Goal: Task Accomplishment & Management: Complete application form

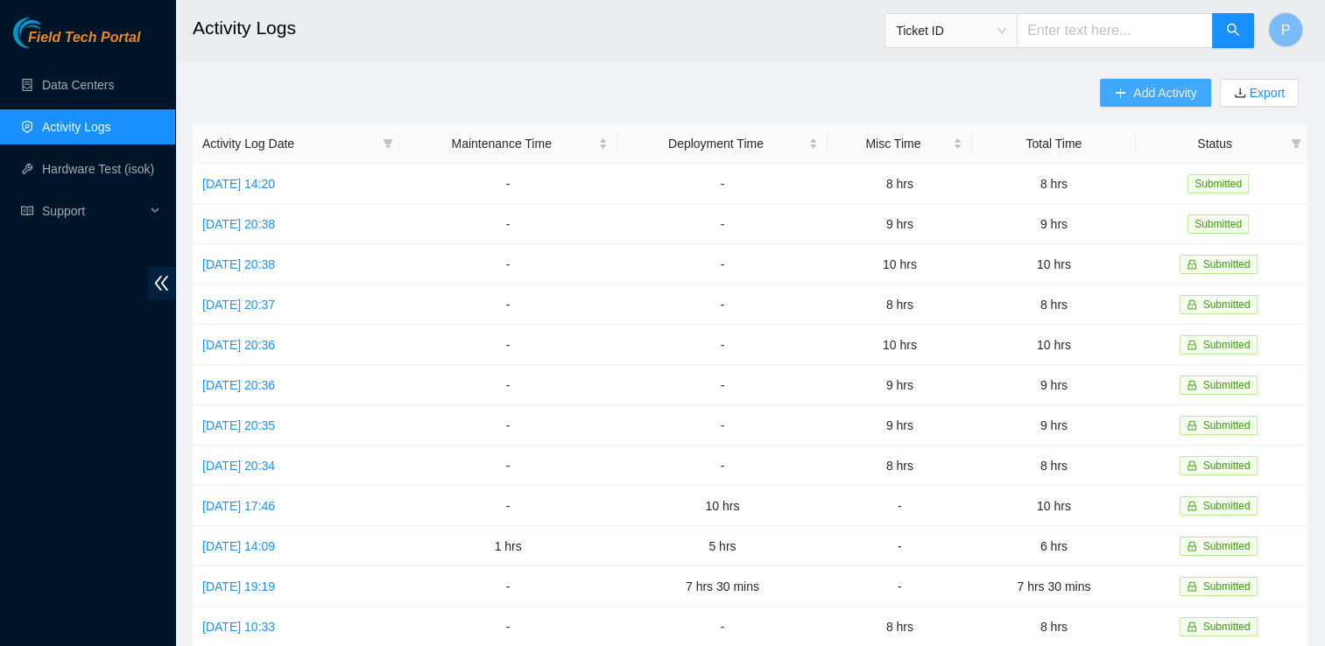
click at [1185, 97] on span "Add Activity" at bounding box center [1164, 92] width 63 height 19
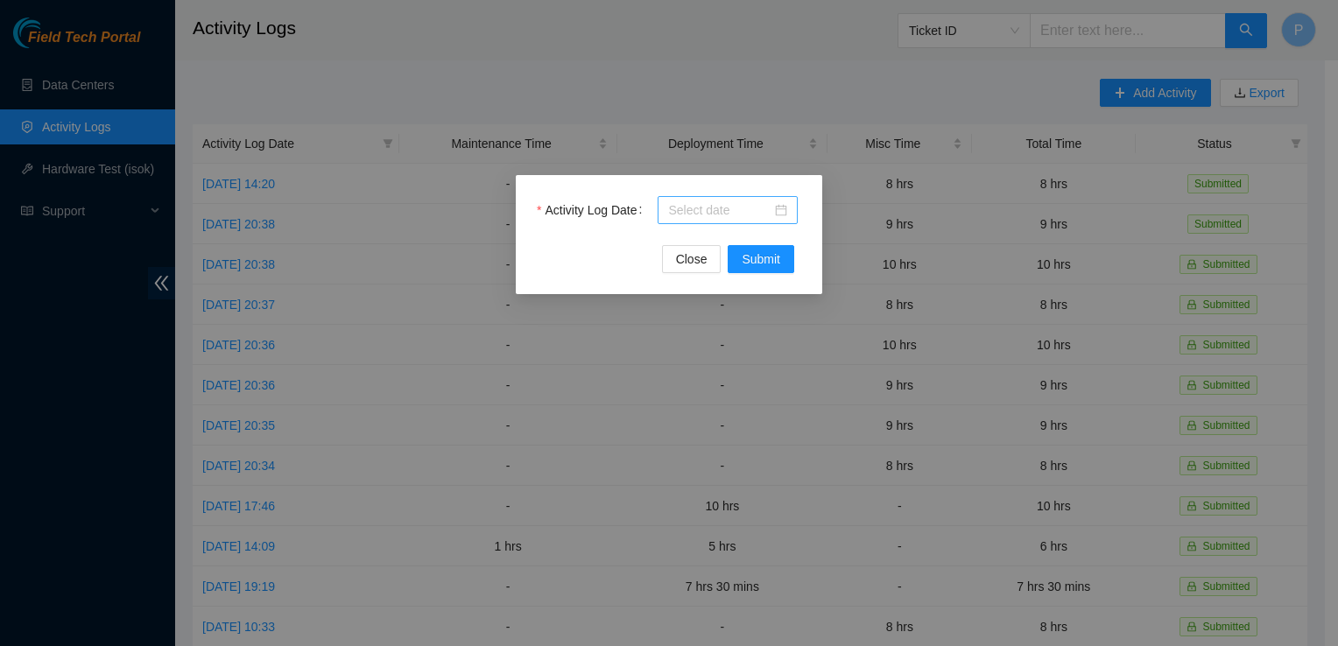
click at [786, 219] on div at bounding box center [727, 210] width 119 height 19
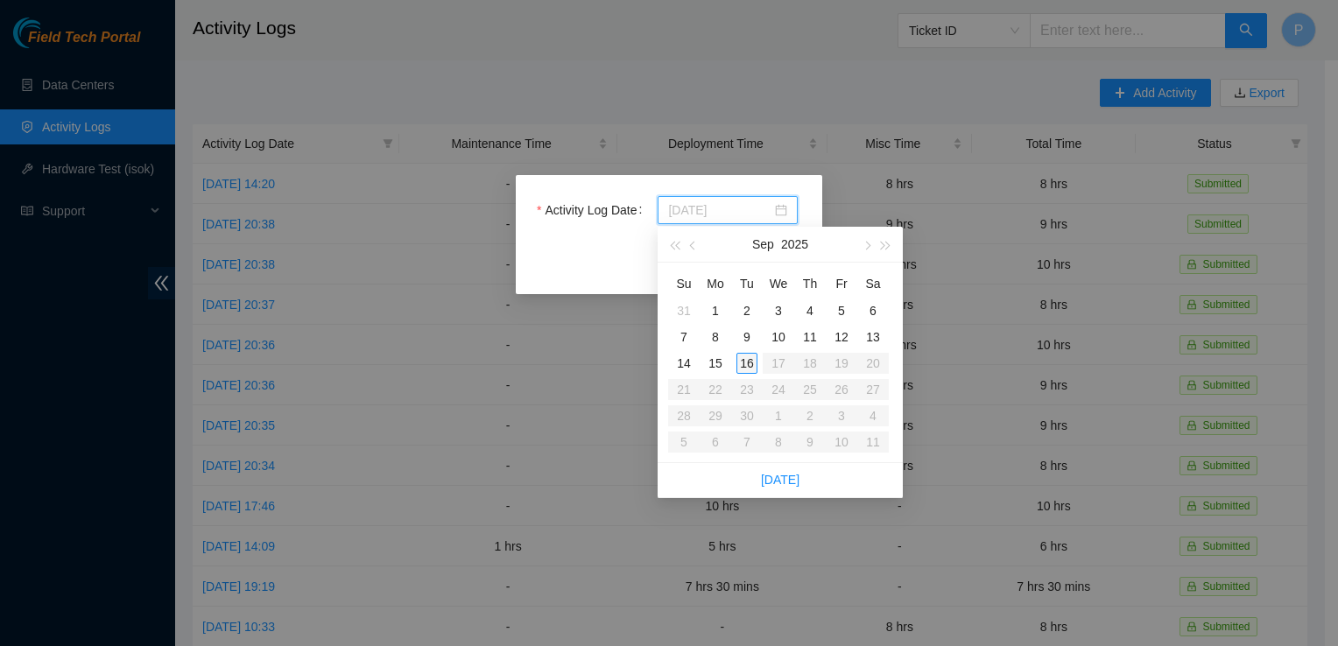
type input "2025-09-16"
click at [750, 353] on div "16" at bounding box center [747, 363] width 21 height 21
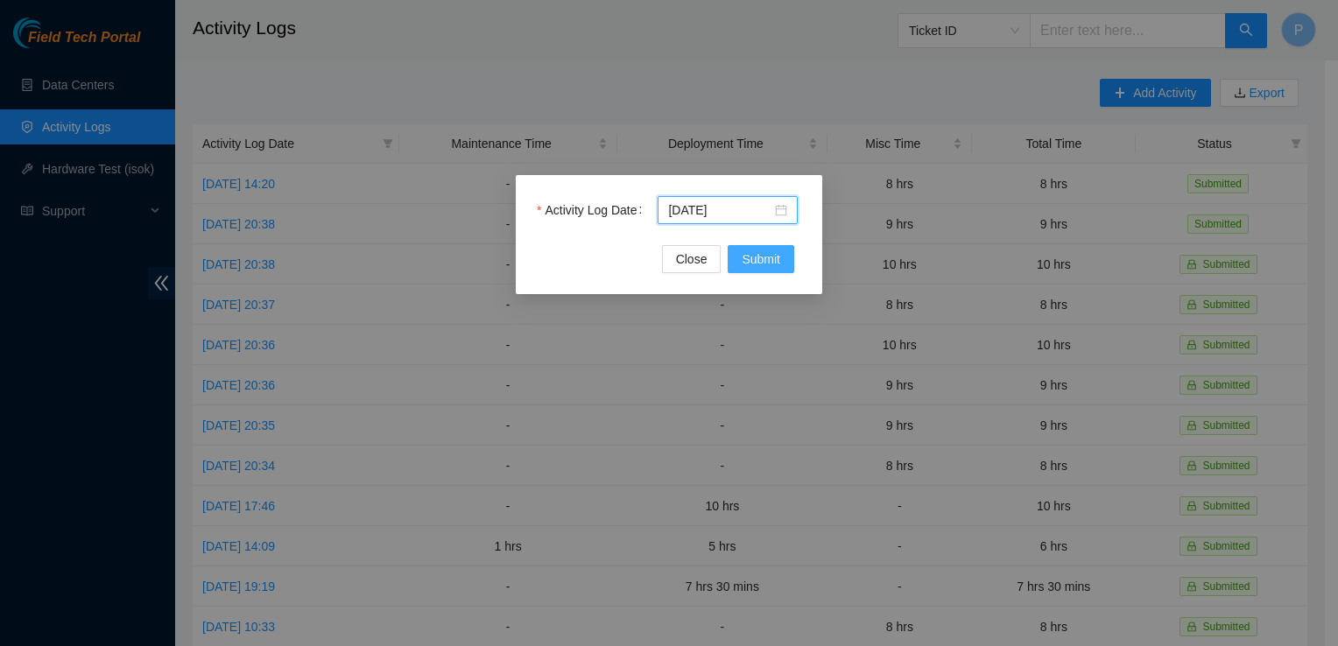
click at [789, 246] on button "Submit" at bounding box center [761, 259] width 67 height 28
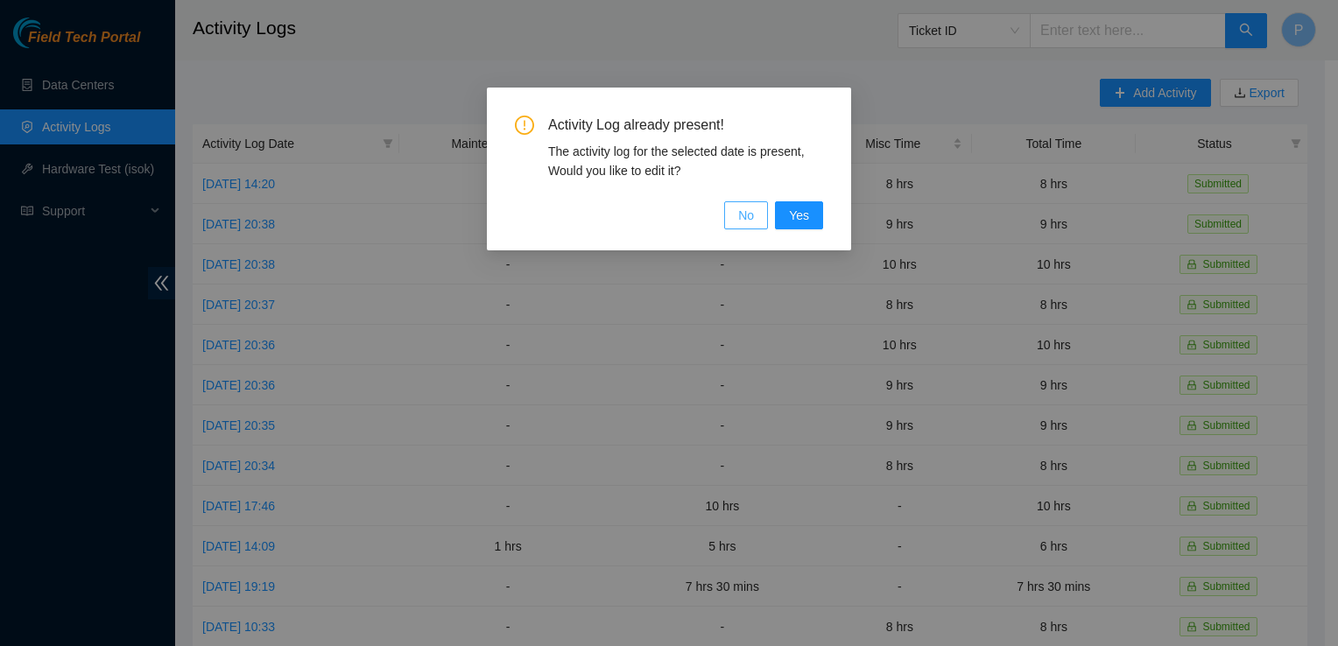
click at [750, 222] on span "No" at bounding box center [746, 215] width 16 height 19
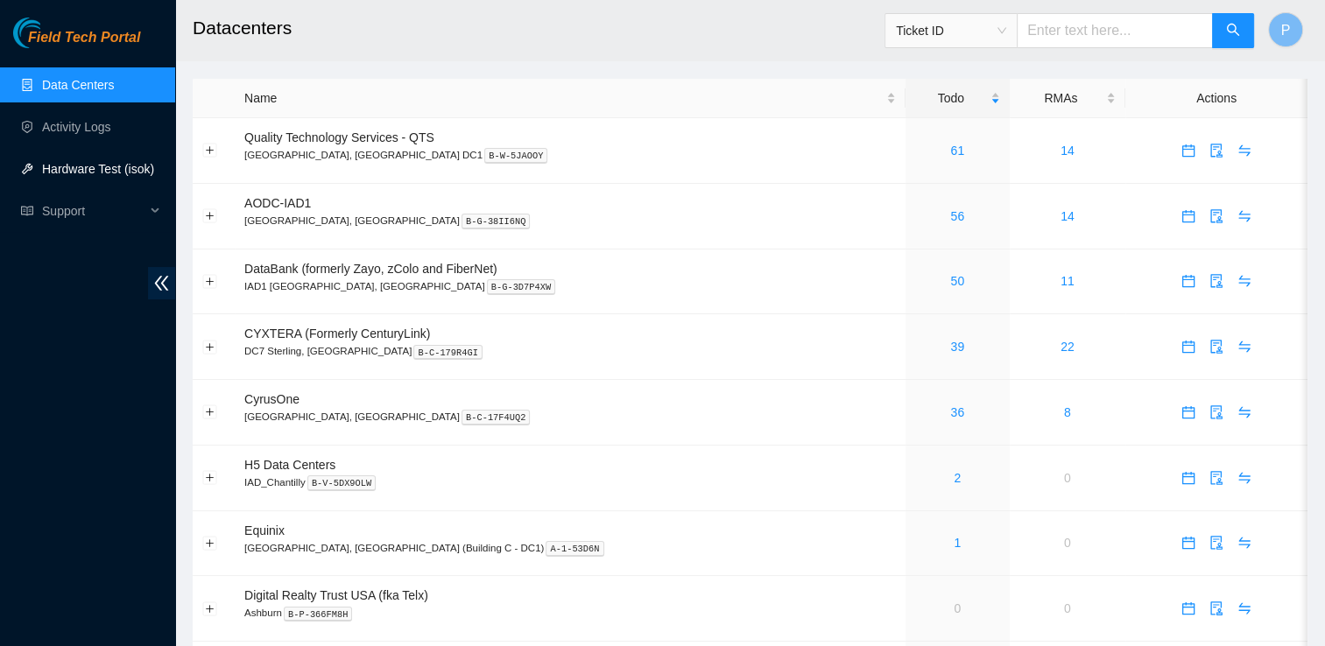
click at [139, 167] on link "Hardware Test (isok)" at bounding box center [98, 169] width 112 height 14
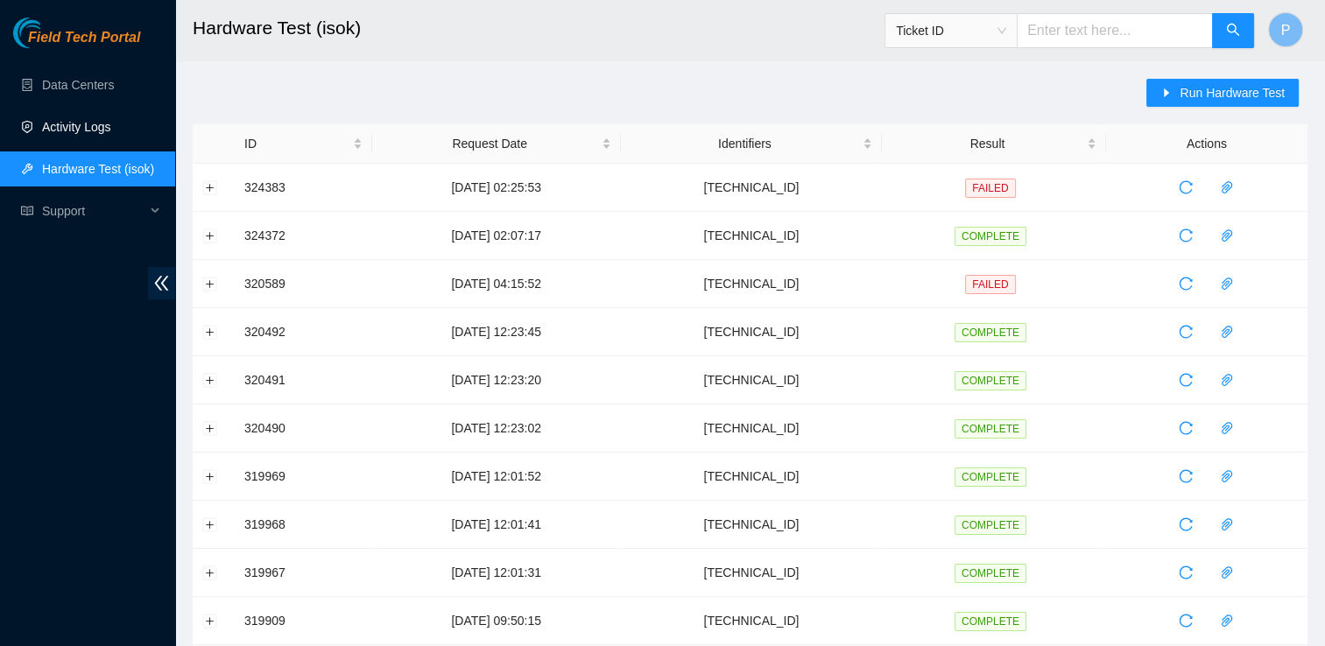
click at [111, 124] on link "Activity Logs" at bounding box center [76, 127] width 69 height 14
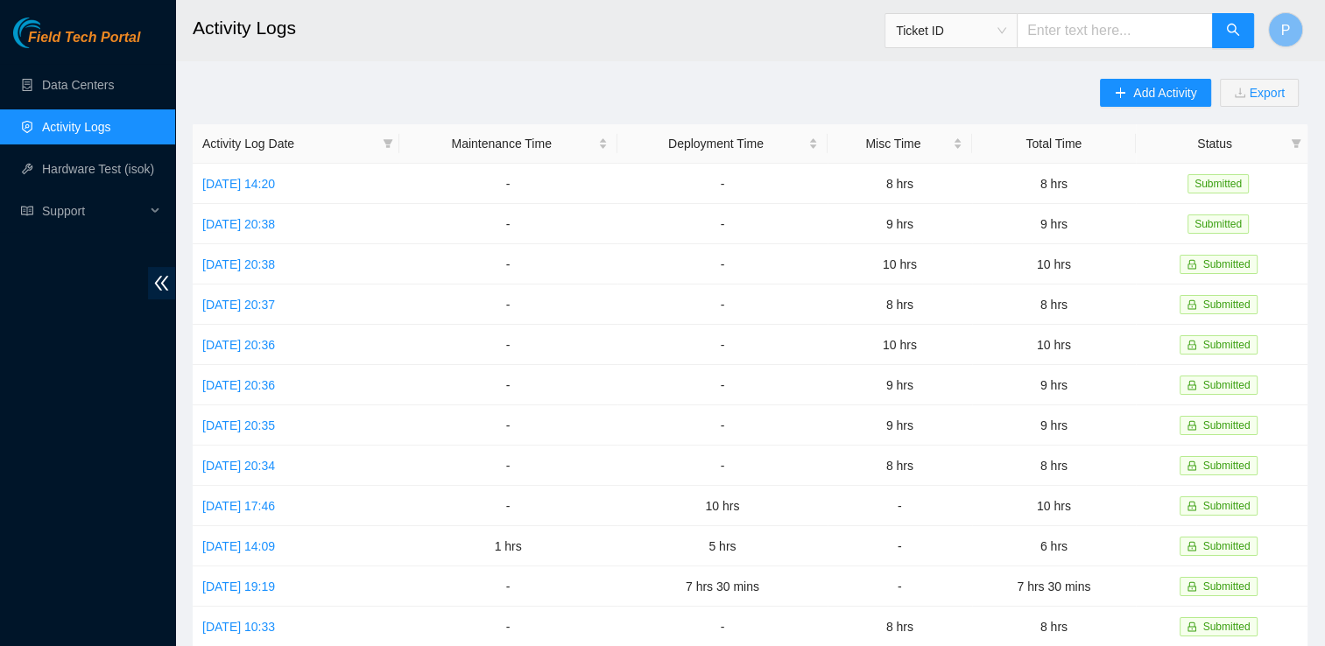
click at [1159, 69] on main "Activity Logs Ticket ID P Add Activity Export Activity Log Date Maintenance Tim…" at bounding box center [750, 521] width 1150 height 1043
click at [1157, 81] on button "Add Activity" at bounding box center [1155, 93] width 110 height 28
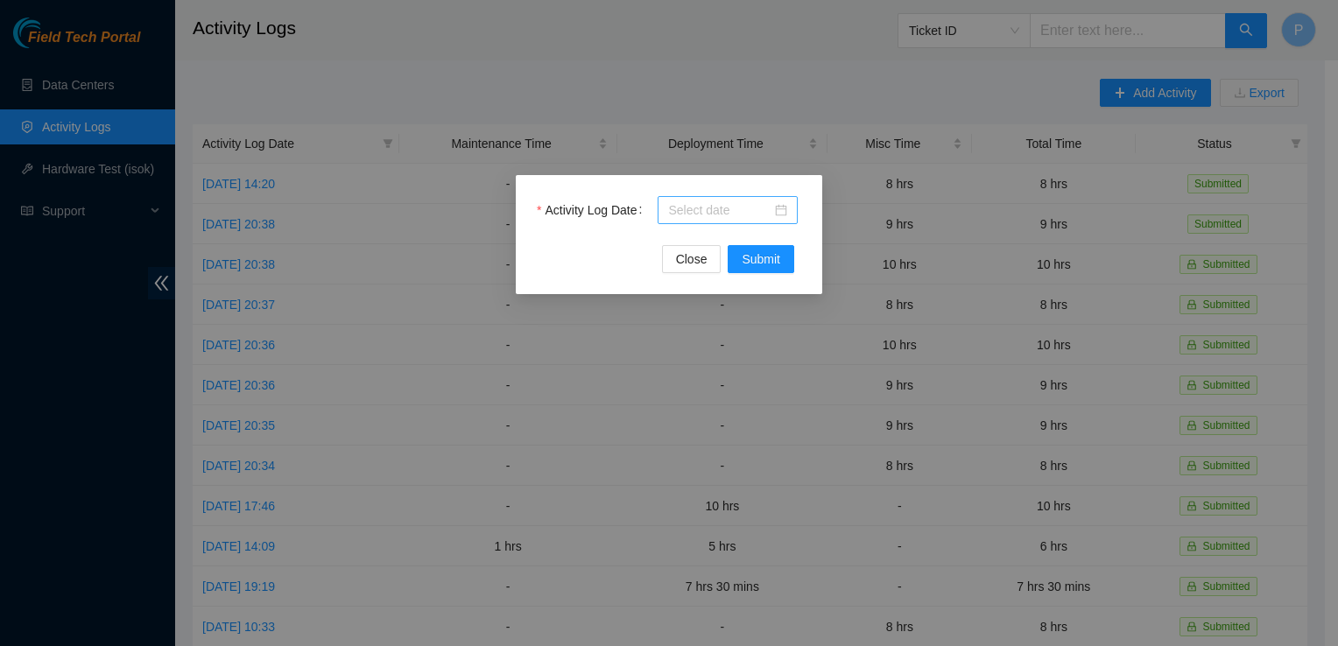
click at [787, 215] on div at bounding box center [727, 210] width 119 height 19
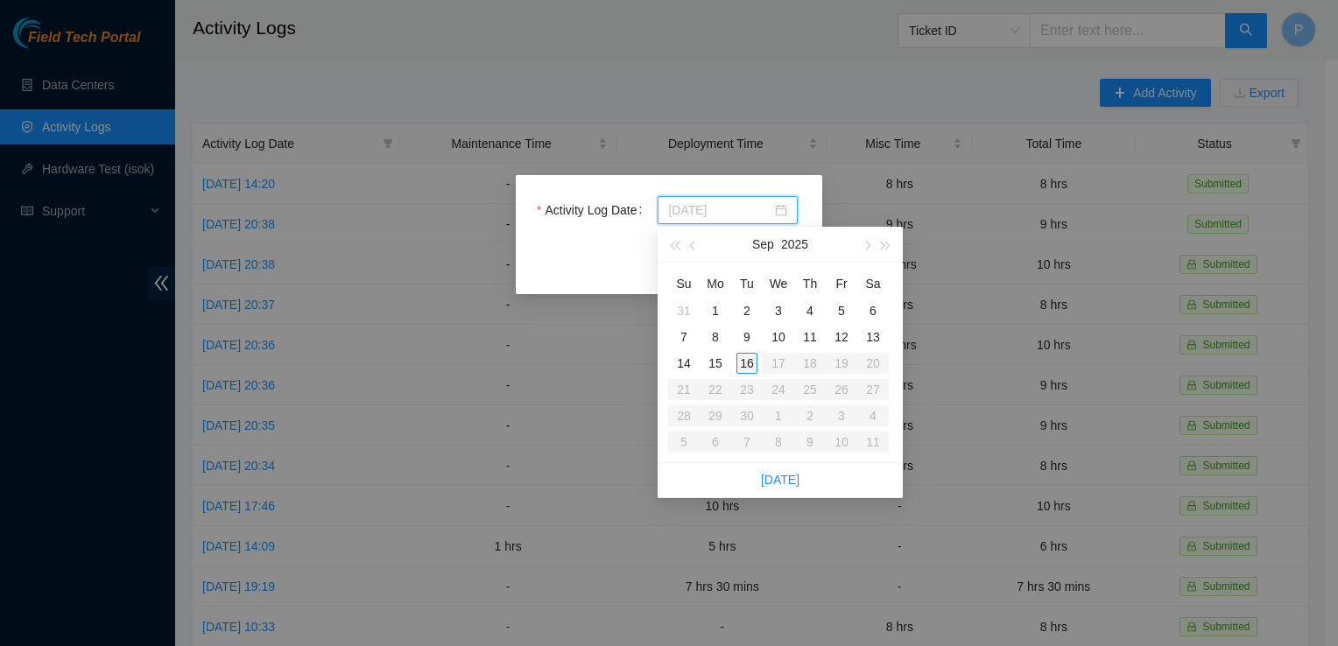
type input "2025-09-16"
click at [752, 360] on div "16" at bounding box center [747, 363] width 21 height 21
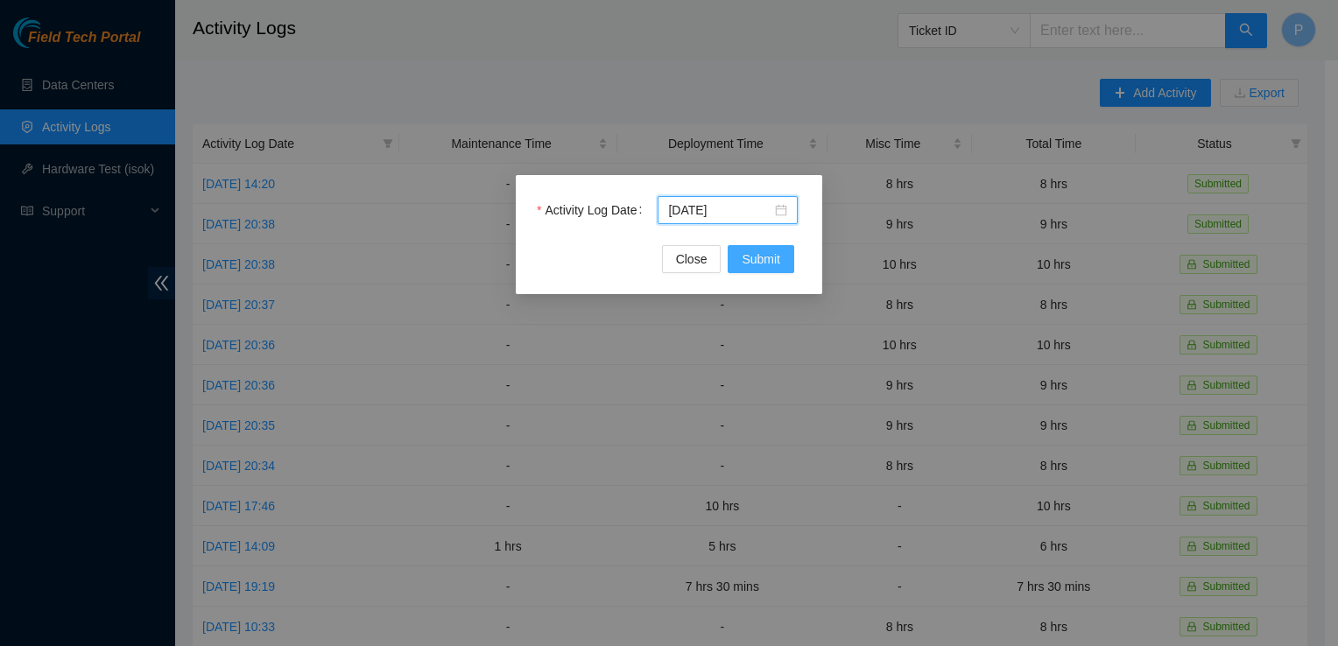
click at [780, 272] on button "Submit" at bounding box center [761, 259] width 67 height 28
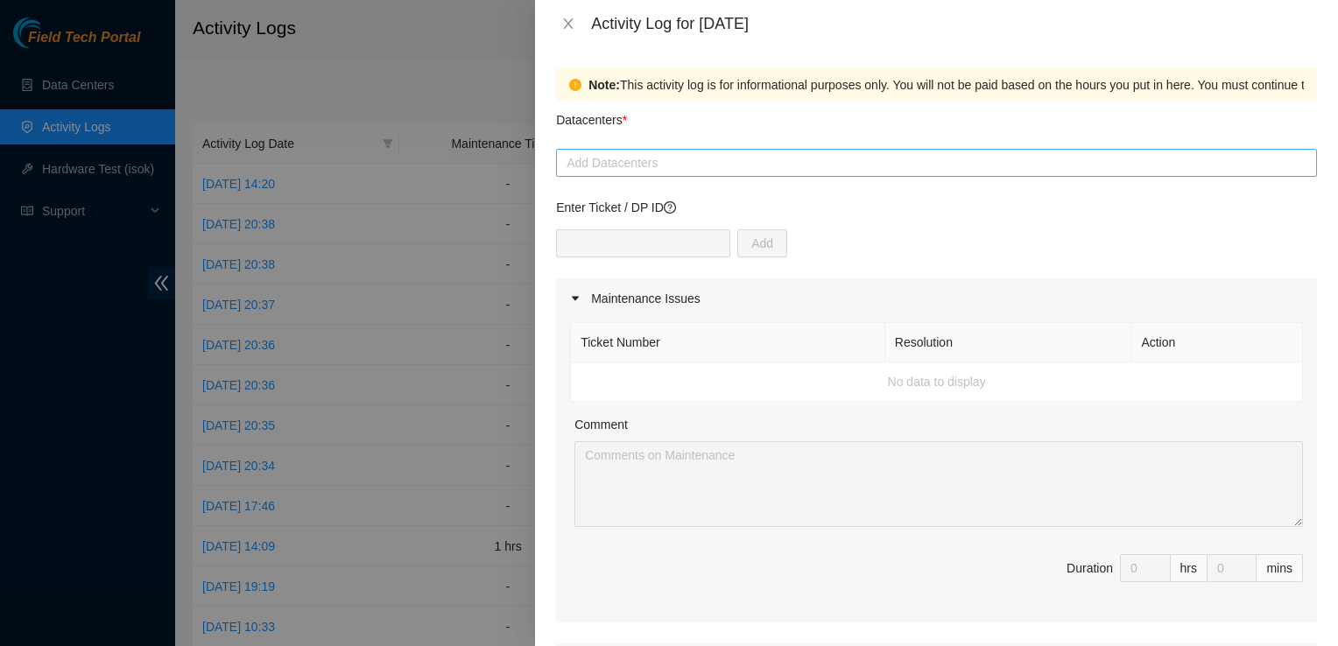
click at [659, 170] on div at bounding box center [937, 162] width 752 height 21
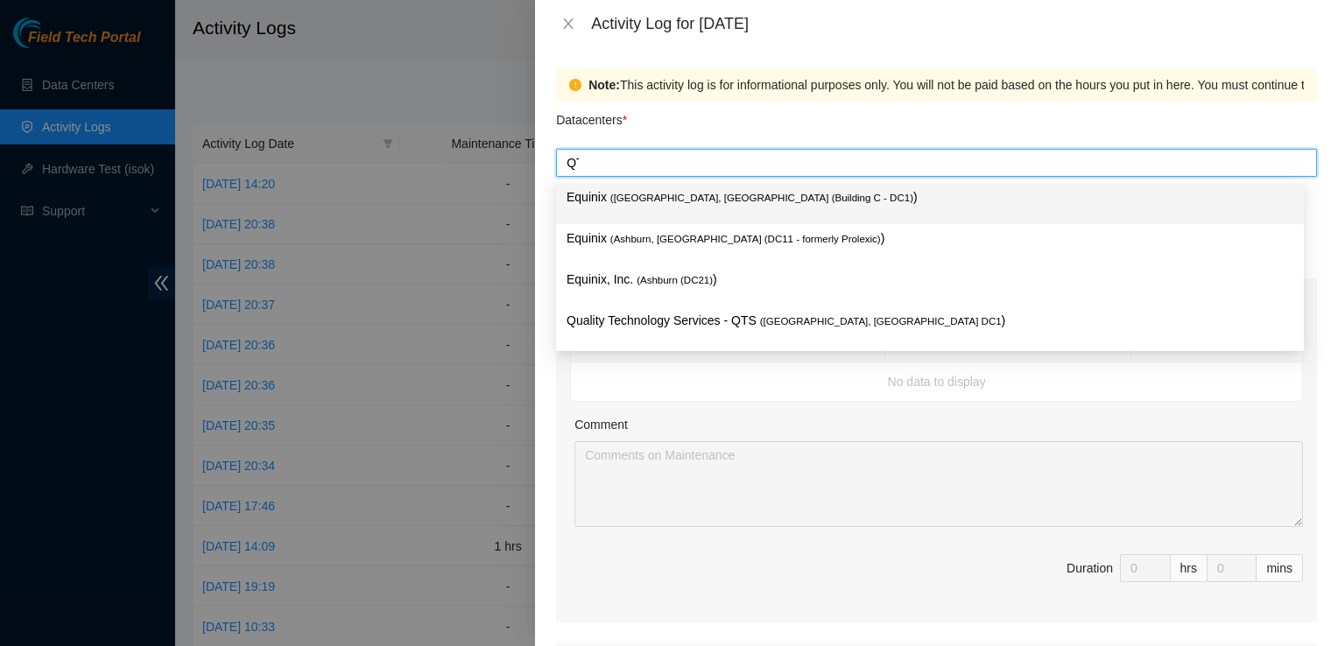
type input "QTS"
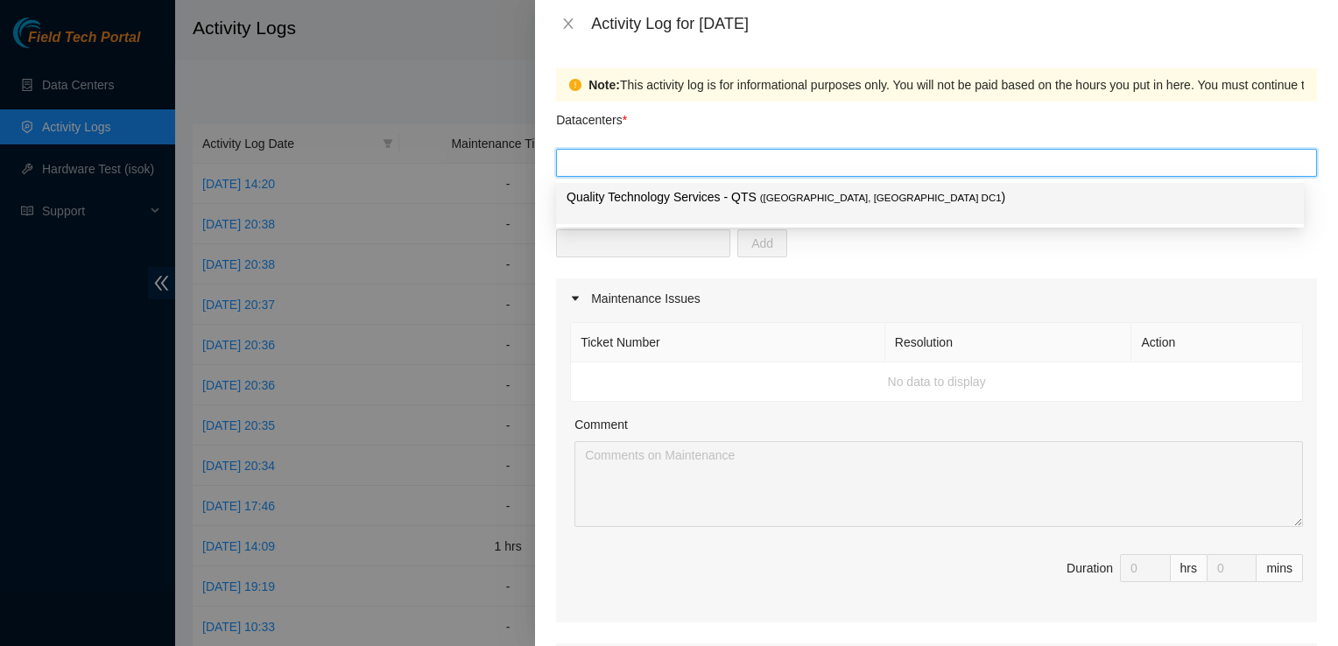
click at [662, 175] on div "QTS" at bounding box center [936, 163] width 761 height 28
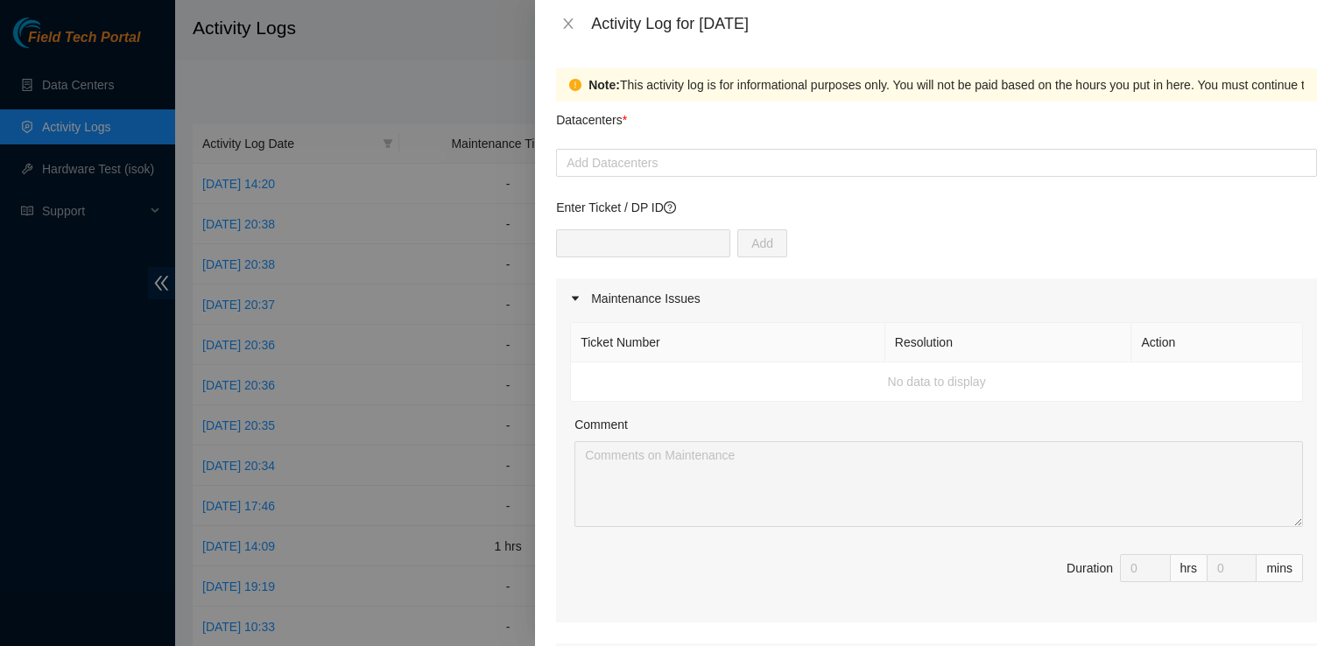
click at [679, 198] on p "Enter Ticket / DP ID" at bounding box center [936, 207] width 761 height 19
click at [699, 176] on div "Add Datacenters" at bounding box center [936, 163] width 761 height 28
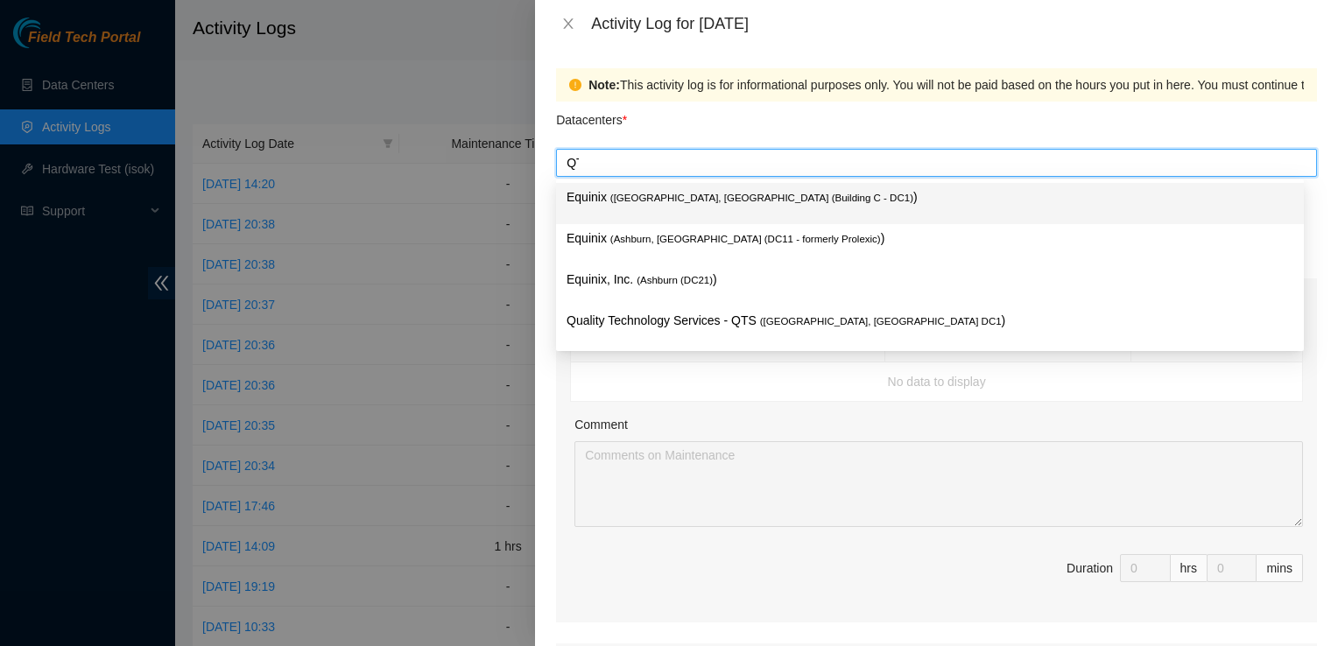
type input "QTS"
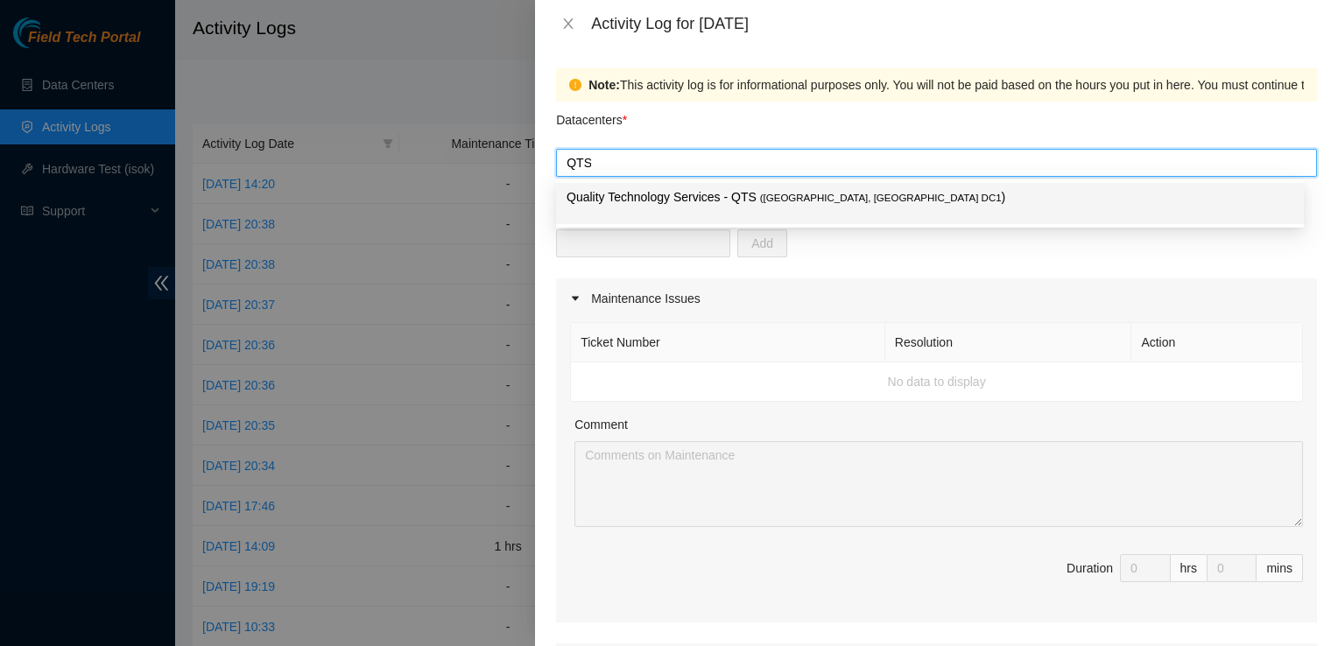
click at [713, 198] on p "Quality Technology Services - QTS ( Ashburn, VA DC1 )" at bounding box center [930, 197] width 727 height 20
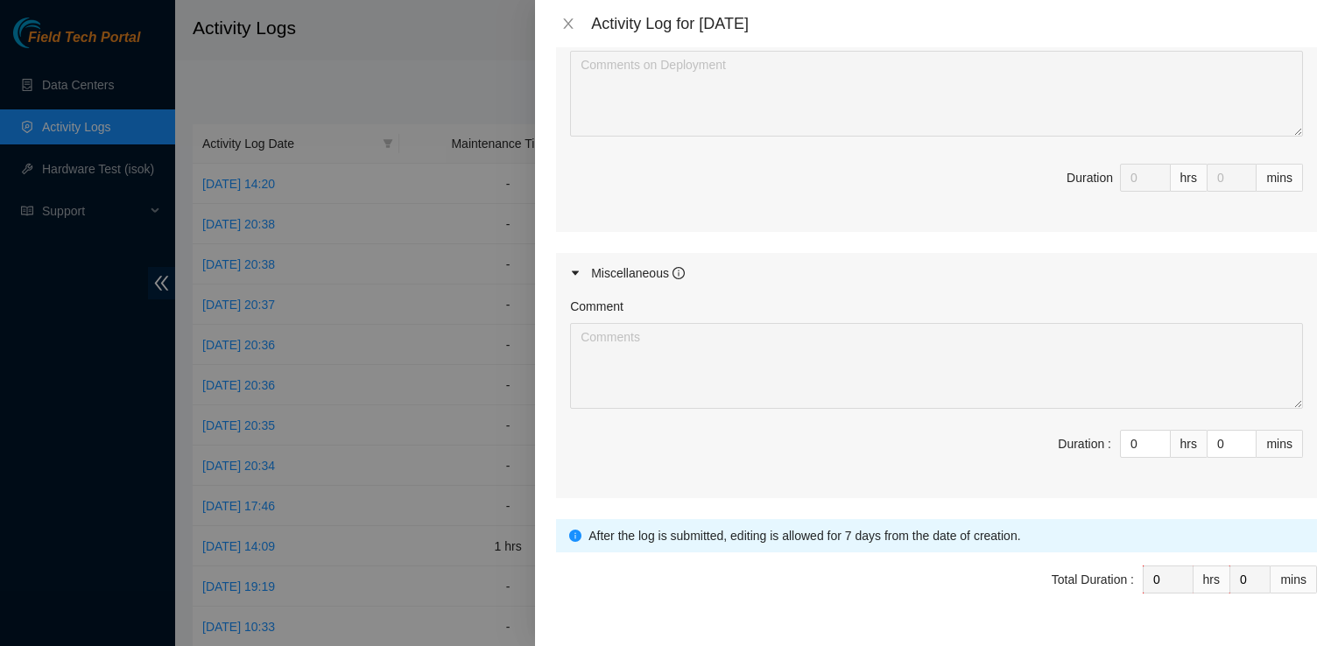
scroll to position [794, 0]
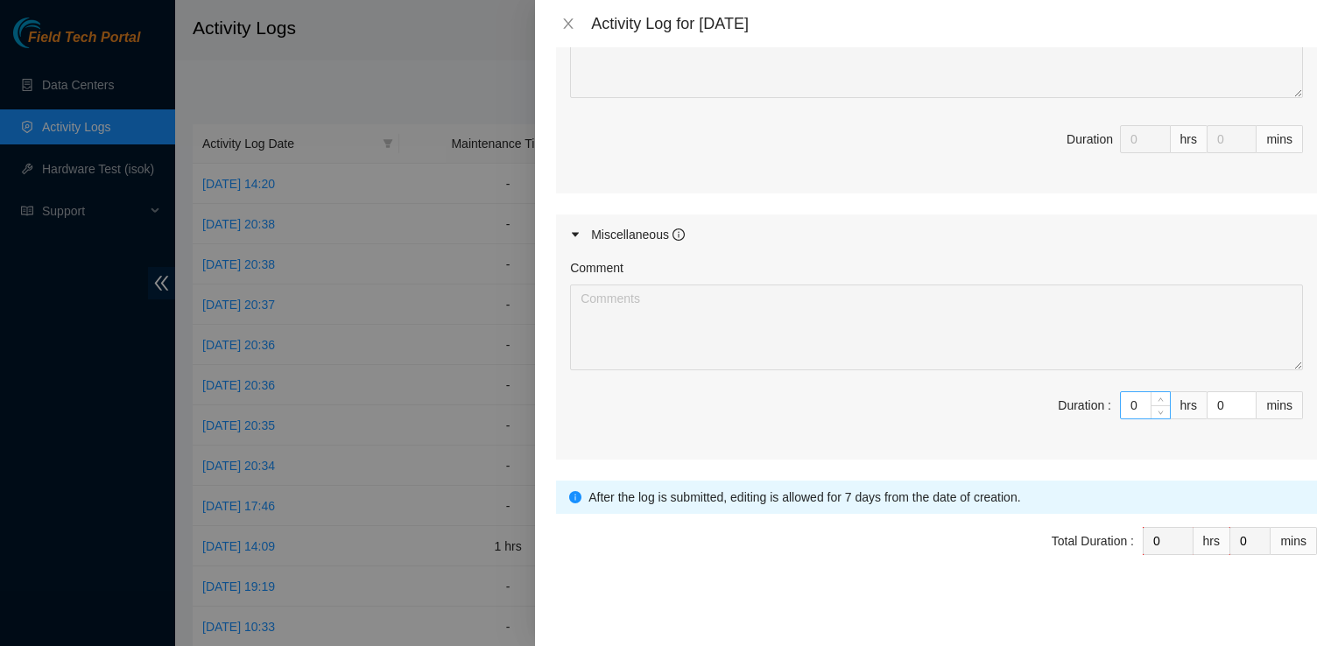
click at [1134, 407] on input "0" at bounding box center [1145, 405] width 49 height 26
type input "6"
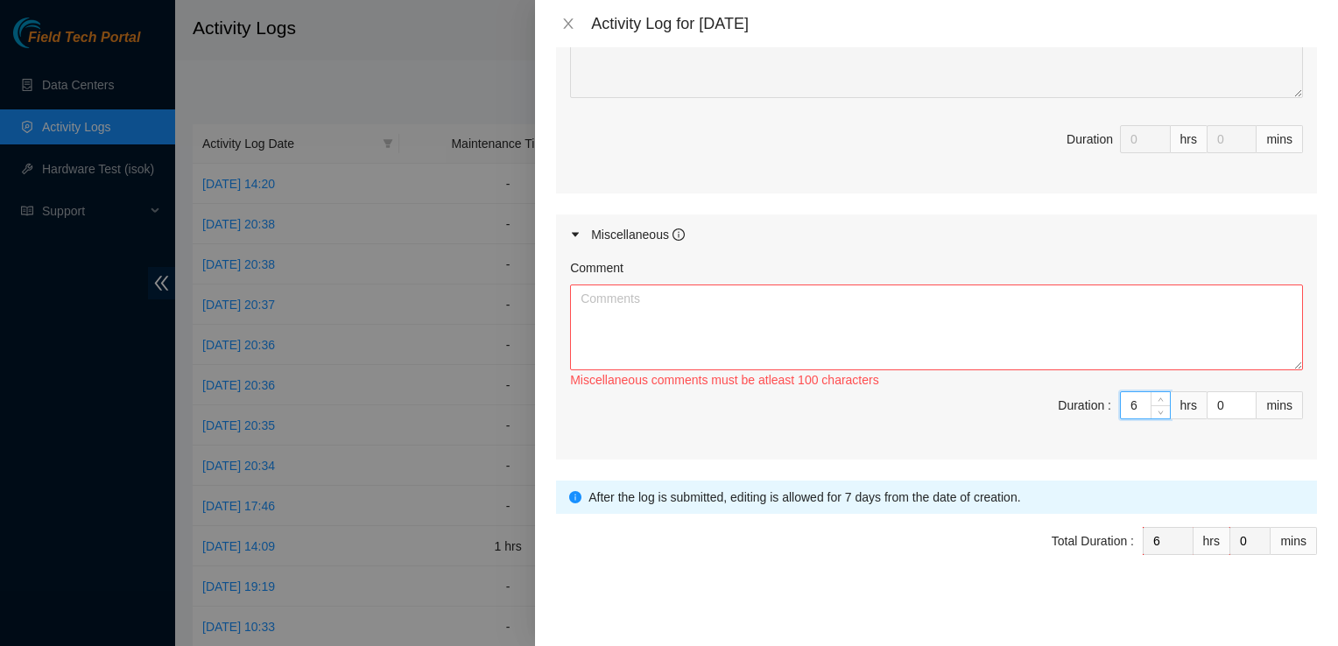
type input "6"
click at [1133, 329] on textarea "Comment" at bounding box center [936, 328] width 733 height 86
paste textarea "Hey Pat EOD Update 9/16/2025 Received new tray and drive from the loading dock …"
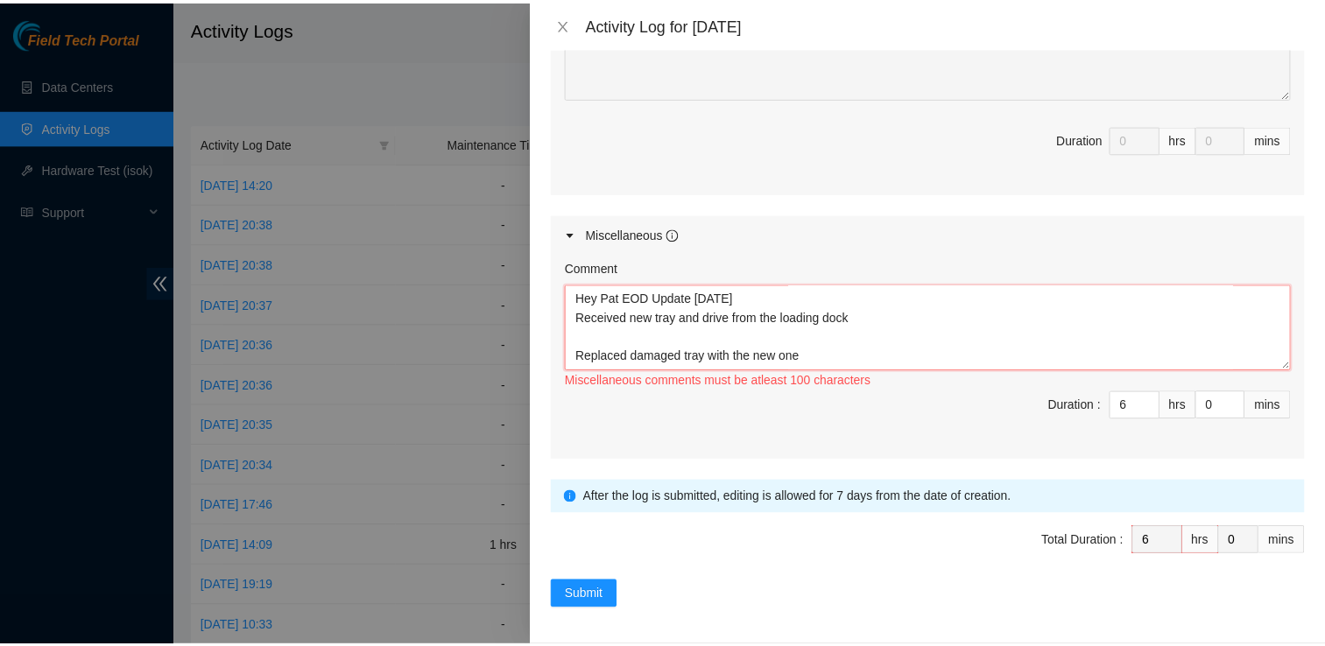
scroll to position [303, 0]
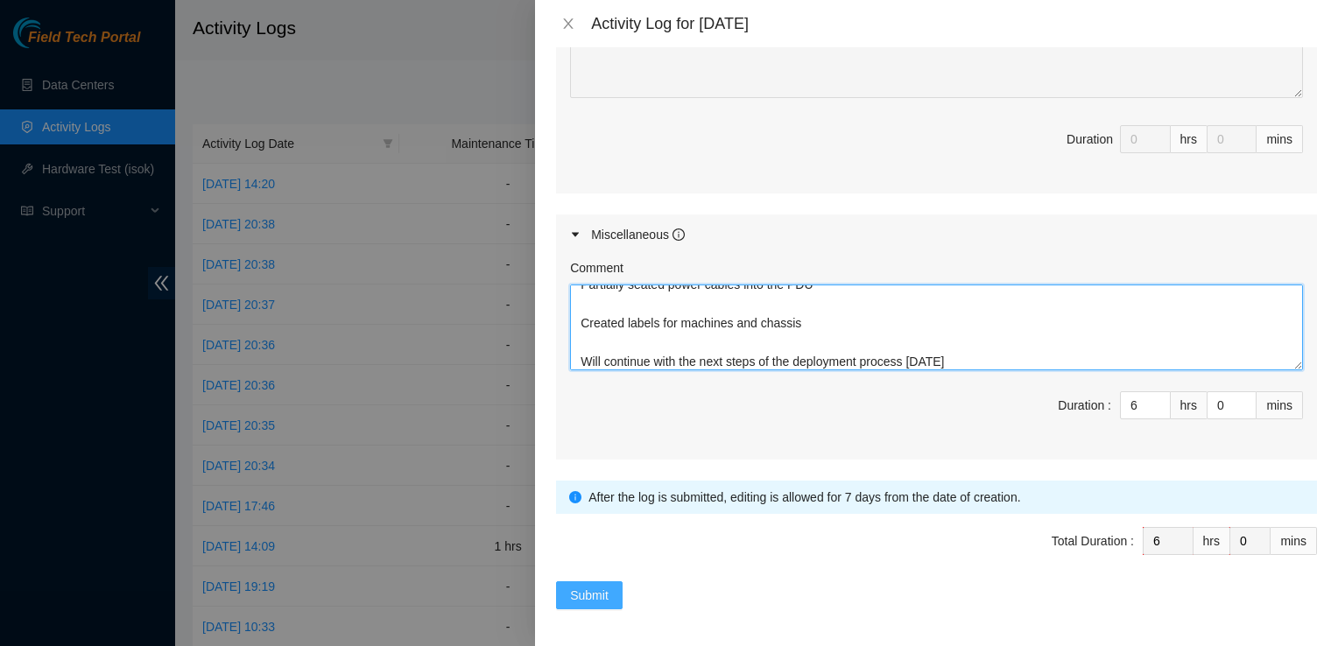
type textarea "Hey Pat EOD Update 9/16/2025 Received new tray and drive from the loading dock …"
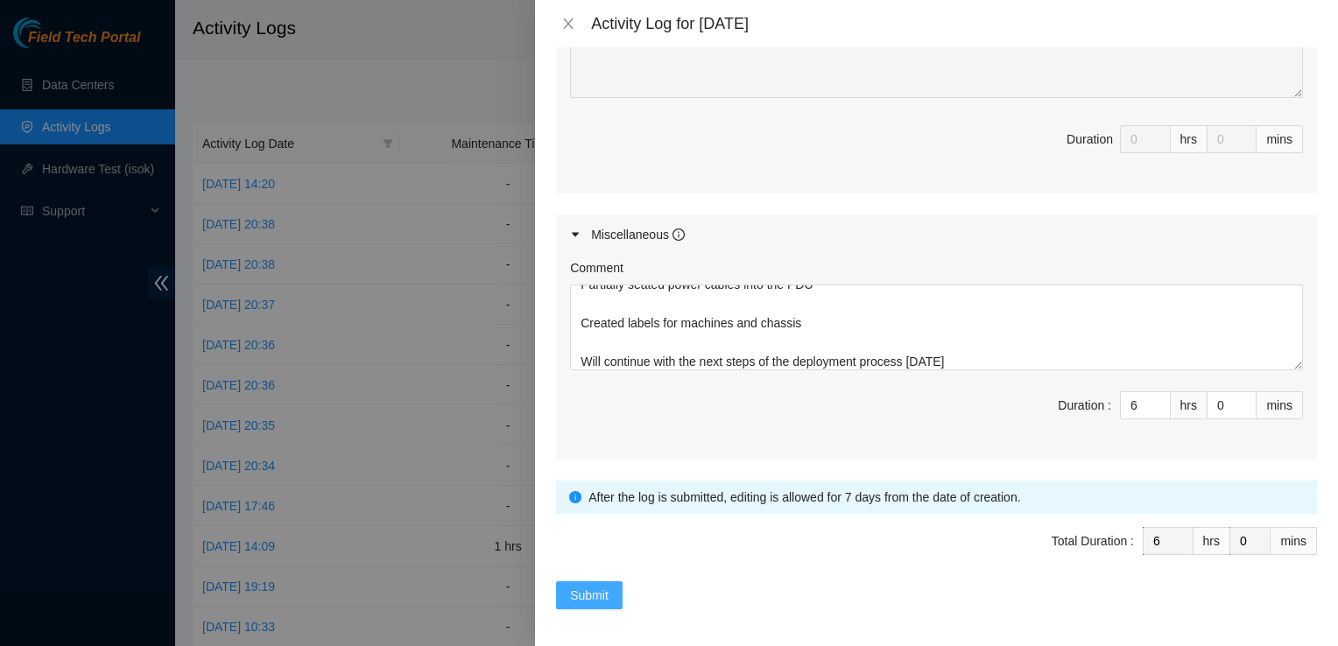
click at [597, 591] on span "Submit" at bounding box center [589, 595] width 39 height 19
